Goal: Information Seeking & Learning: Learn about a topic

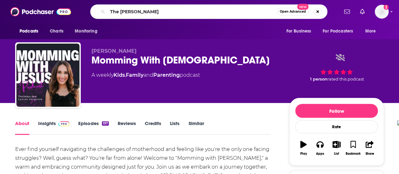
type input "The [PERSON_NAME] Show"
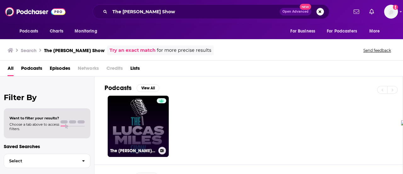
click at [158, 125] on div at bounding box center [161, 122] width 9 height 49
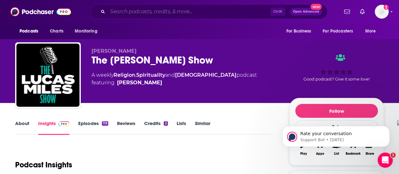
click at [142, 9] on input "Search podcasts, credits, & more..." at bounding box center [188, 12] width 163 height 10
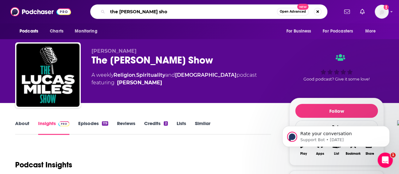
type input "the [PERSON_NAME] show"
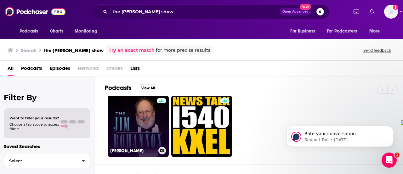
click at [144, 141] on link "[PERSON_NAME]" at bounding box center [138, 125] width 61 height 61
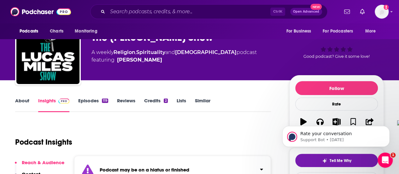
scroll to position [23, 0]
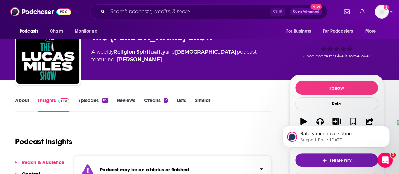
click at [27, 96] on div "About Insights Episodes 119 Reviews Credits 2 Lists Similar" at bounding box center [143, 103] width 256 height 15
click at [26, 100] on link "About" at bounding box center [22, 104] width 14 height 14
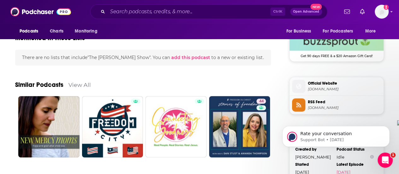
scroll to position [513, 0]
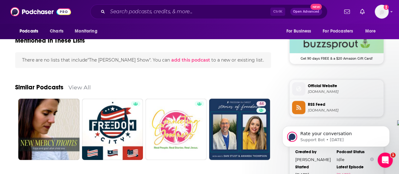
click at [87, 87] on link "View All" at bounding box center [79, 86] width 22 height 7
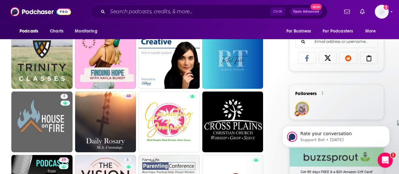
scroll to position [401, 0]
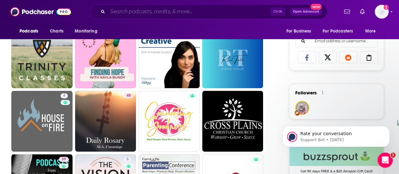
click at [149, 13] on input "Search podcasts, credits, & more..." at bounding box center [188, 12] width 163 height 10
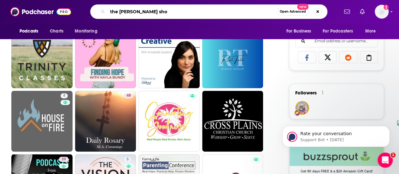
type input "the [PERSON_NAME] show"
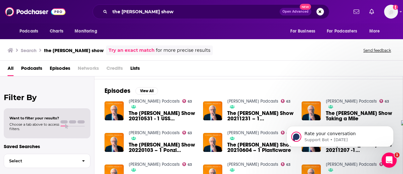
scroll to position [78, 0]
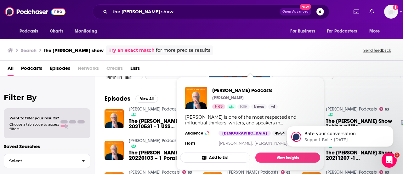
click at [260, 107] on link "News" at bounding box center [258, 106] width 15 height 5
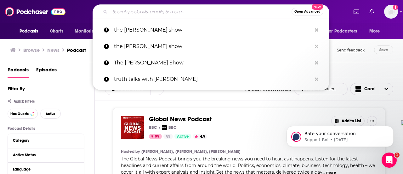
click at [129, 12] on input "Search podcasts, credits, & more..." at bounding box center [201, 12] width 182 height 10
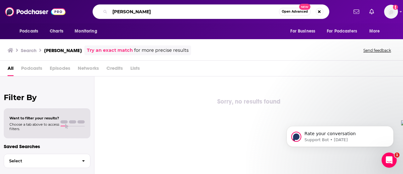
click at [145, 12] on input "[PERSON_NAME]" at bounding box center [194, 12] width 169 height 10
type input "[PERSON_NAME]"
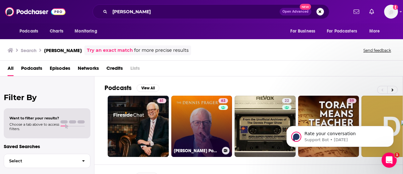
click at [188, 133] on link "63 [PERSON_NAME] Podcasts" at bounding box center [201, 125] width 61 height 61
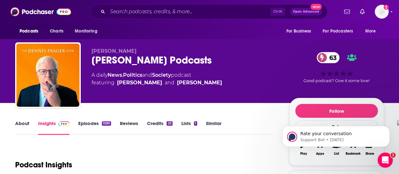
click at [23, 123] on link "About" at bounding box center [22, 127] width 14 height 14
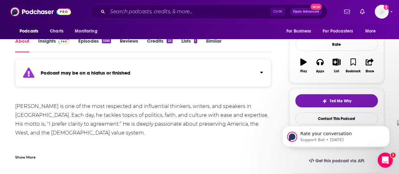
scroll to position [83, 0]
click at [58, 40] on img at bounding box center [63, 40] width 11 height 5
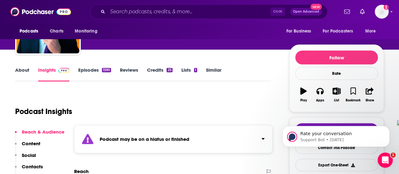
scroll to position [53, 0]
